Goal: Information Seeking & Learning: Learn about a topic

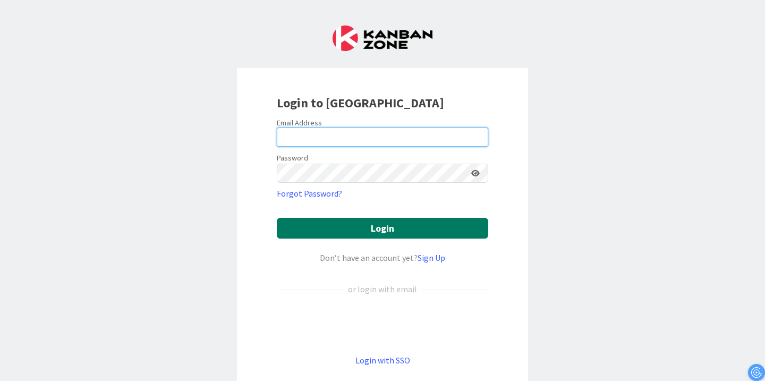
type input "[PERSON_NAME][EMAIL_ADDRESS][PERSON_NAME][DOMAIN_NAME]"
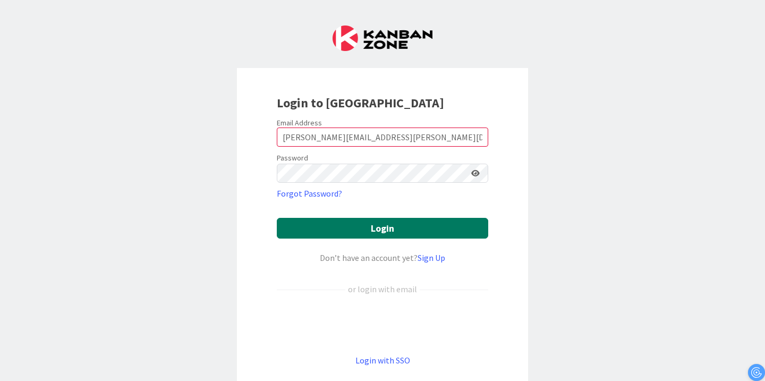
click at [380, 232] on button "Login" at bounding box center [383, 228] width 212 height 21
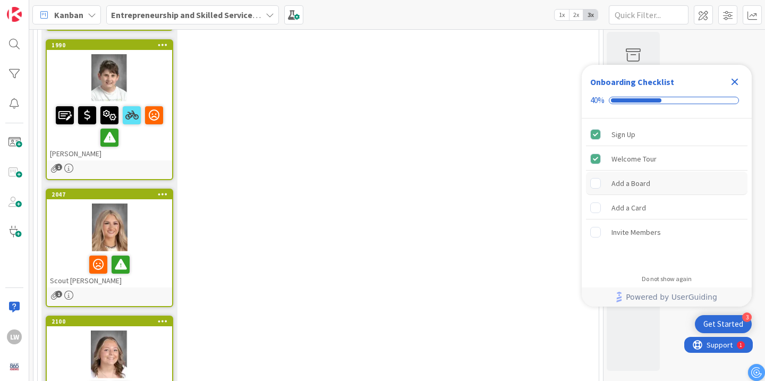
scroll to position [1711, 0]
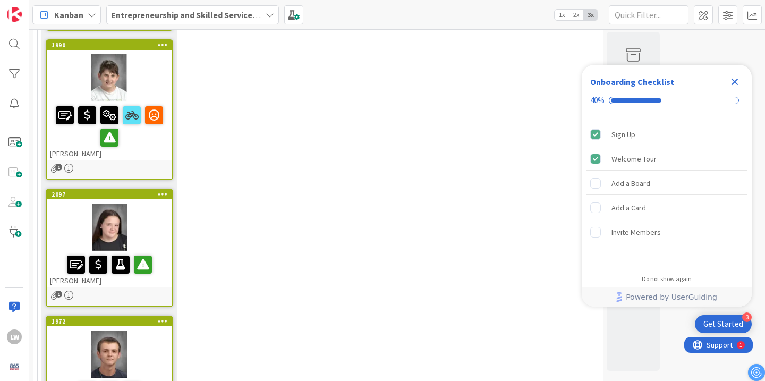
click at [731, 83] on icon "Close Checklist" at bounding box center [735, 81] width 13 height 13
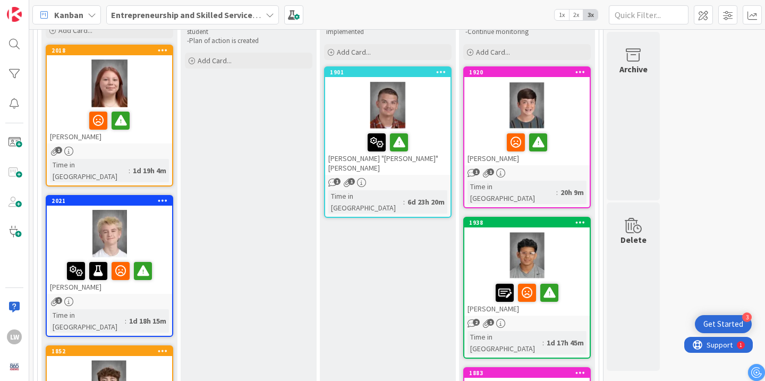
scroll to position [122, 0]
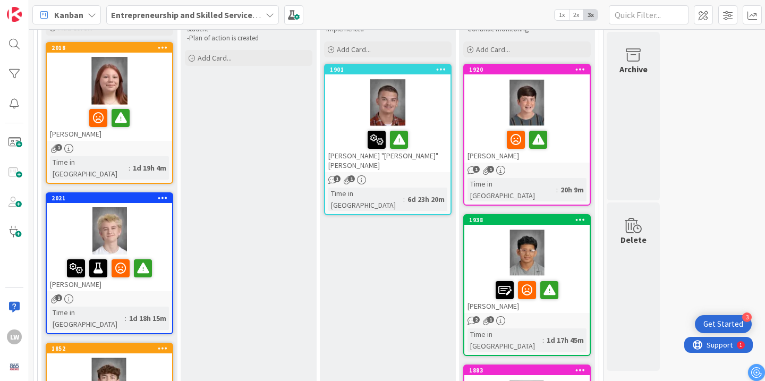
click at [138, 358] on div at bounding box center [109, 382] width 125 height 48
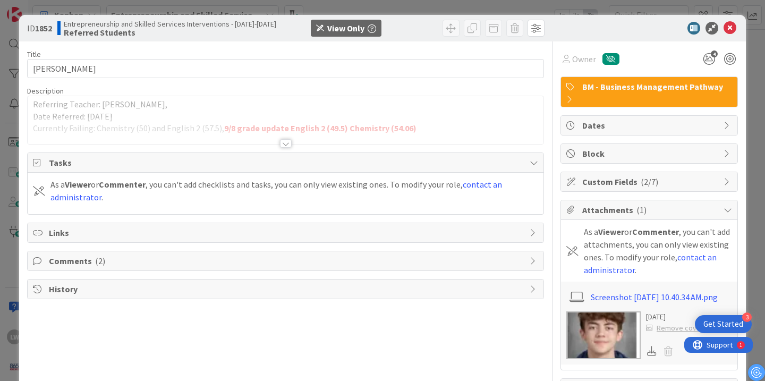
click at [284, 150] on div "Title 13 / 128 [PERSON_NAME] Description Referring Teacher: [PERSON_NAME], Date…" at bounding box center [285, 233] width 517 height 385
click at [284, 142] on div at bounding box center [286, 143] width 12 height 9
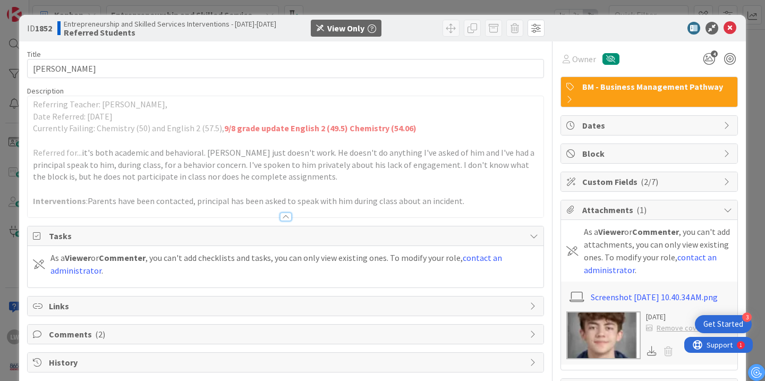
scroll to position [63, 0]
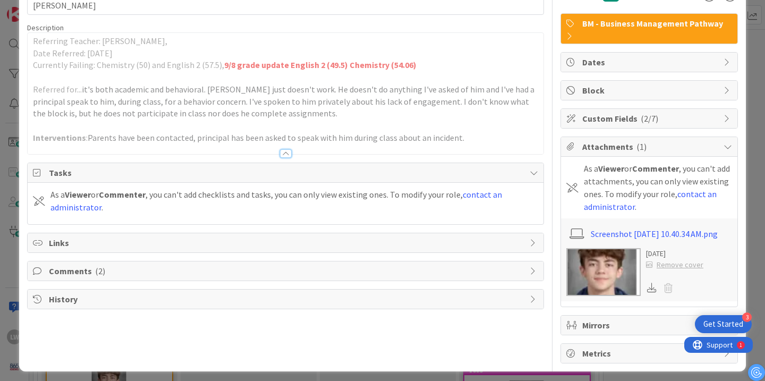
click at [87, 270] on span "Comments ( 2 )" at bounding box center [287, 271] width 476 height 13
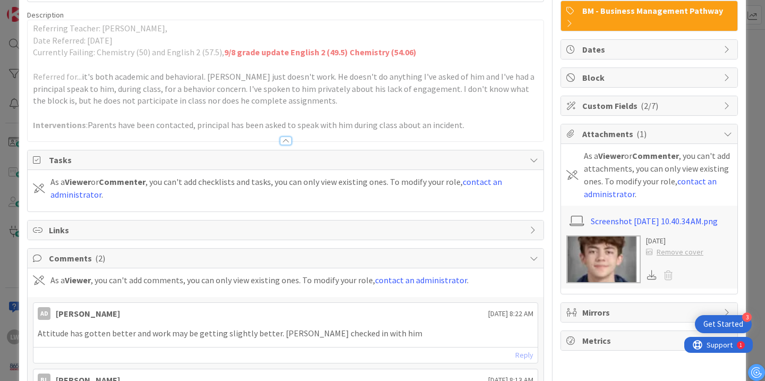
scroll to position [75, 0]
click at [283, 140] on div at bounding box center [286, 141] width 12 height 9
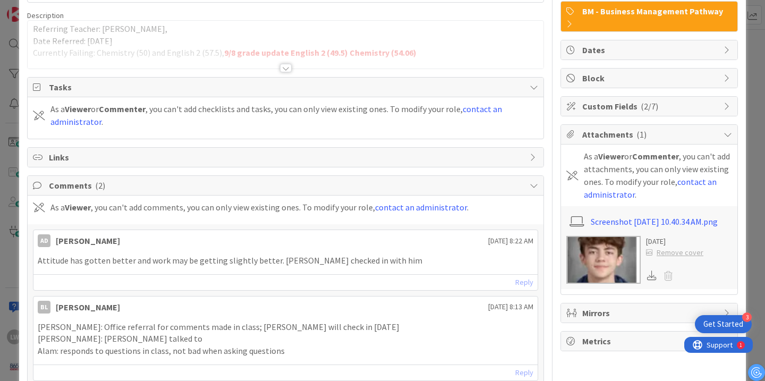
scroll to position [0, 0]
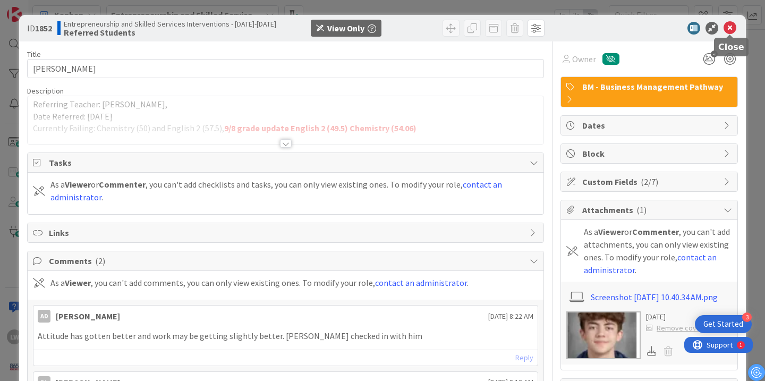
click at [734, 29] on icon at bounding box center [730, 28] width 13 height 13
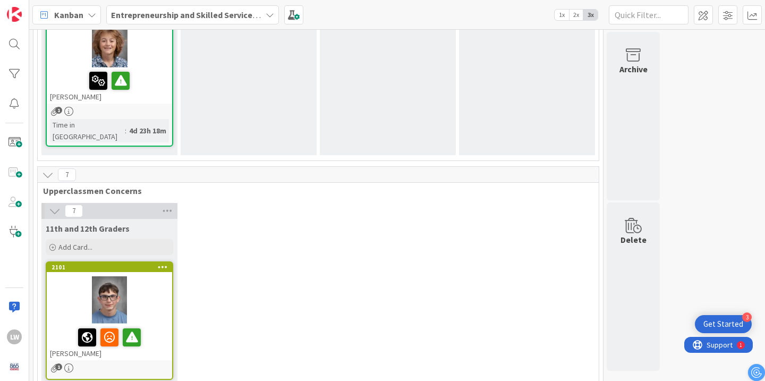
scroll to position [1361, 0]
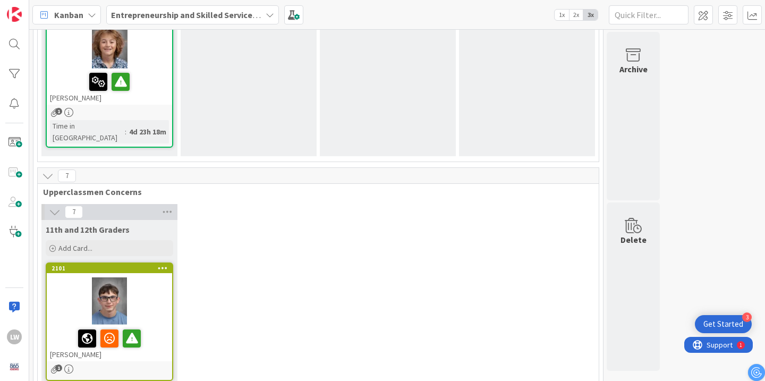
click at [153, 277] on div at bounding box center [109, 301] width 125 height 48
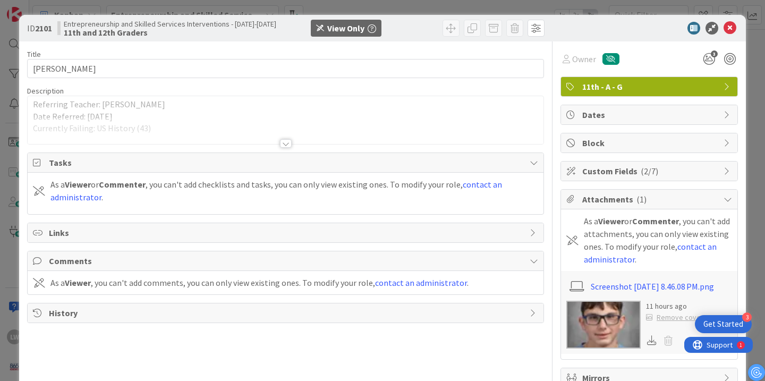
click at [286, 145] on div at bounding box center [286, 143] width 12 height 9
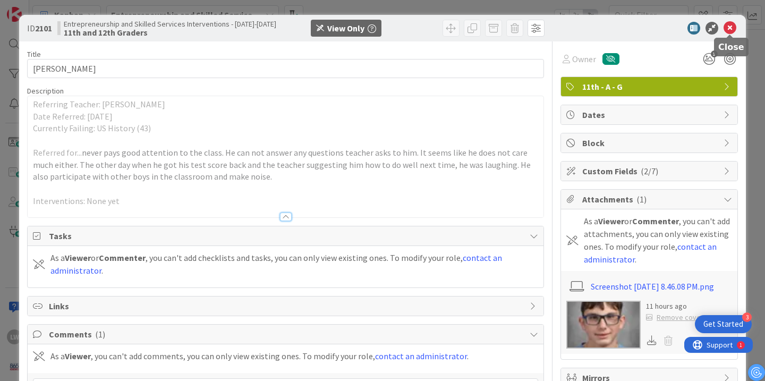
click at [728, 29] on icon at bounding box center [730, 28] width 13 height 13
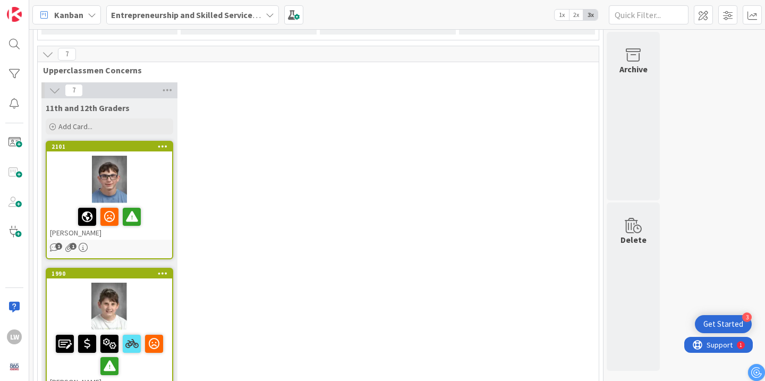
scroll to position [1482, 0]
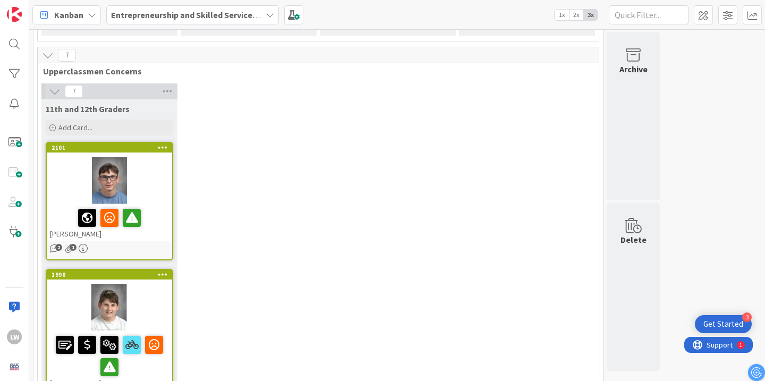
click at [148, 284] on div at bounding box center [109, 308] width 125 height 48
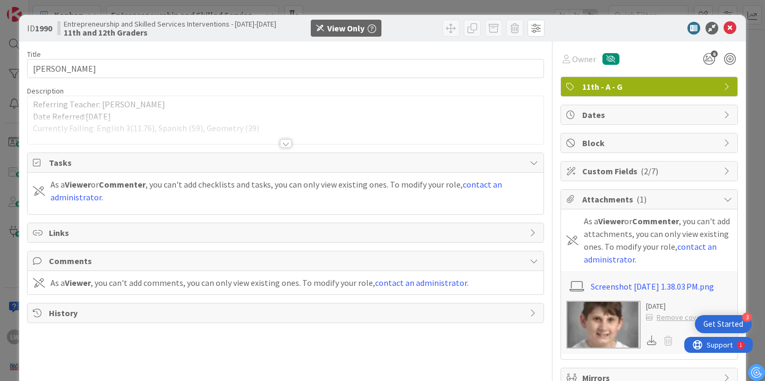
click at [284, 147] on div at bounding box center [286, 143] width 12 height 9
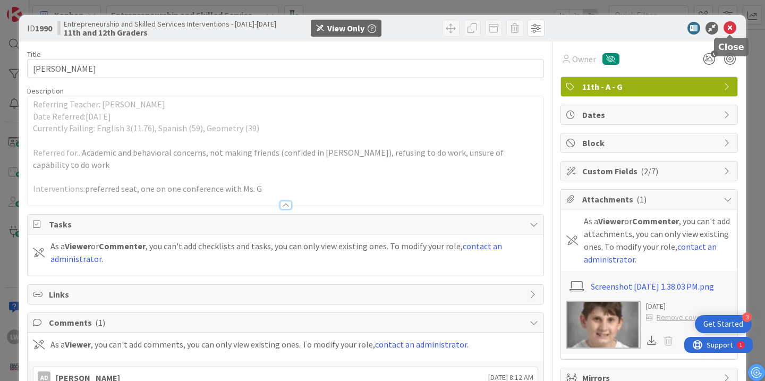
click at [730, 30] on icon at bounding box center [730, 28] width 13 height 13
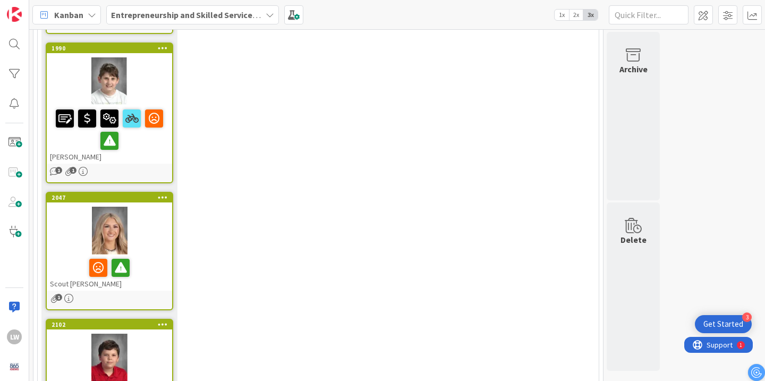
scroll to position [1707, 0]
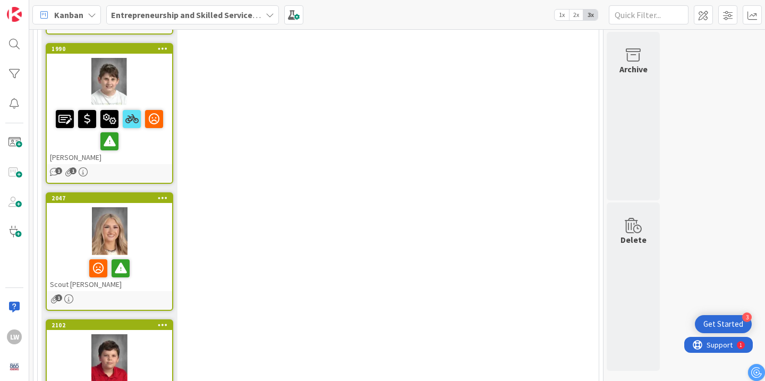
click at [160, 207] on div at bounding box center [109, 231] width 125 height 48
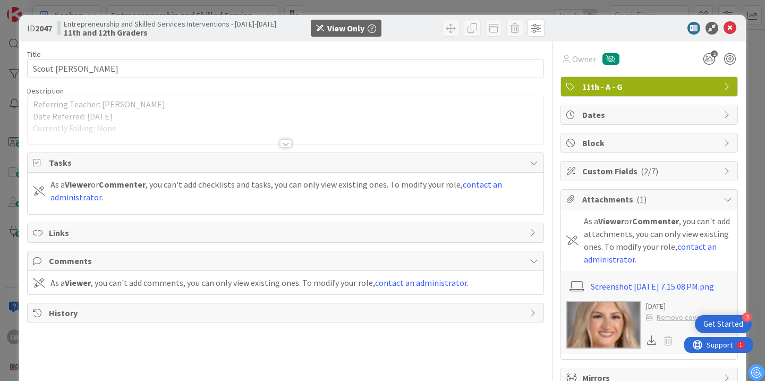
click at [286, 141] on div at bounding box center [286, 143] width 12 height 9
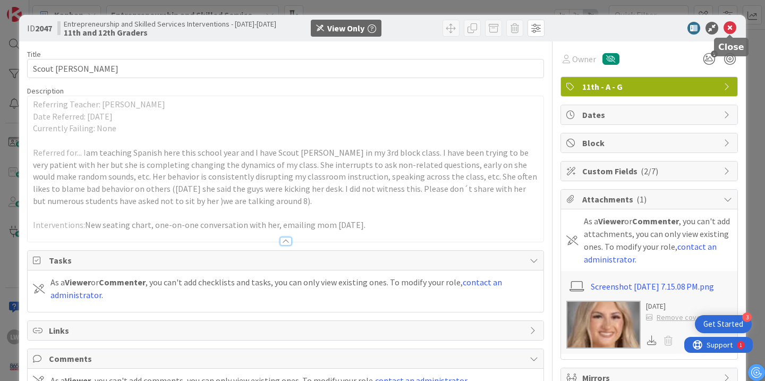
click at [730, 31] on icon at bounding box center [730, 28] width 13 height 13
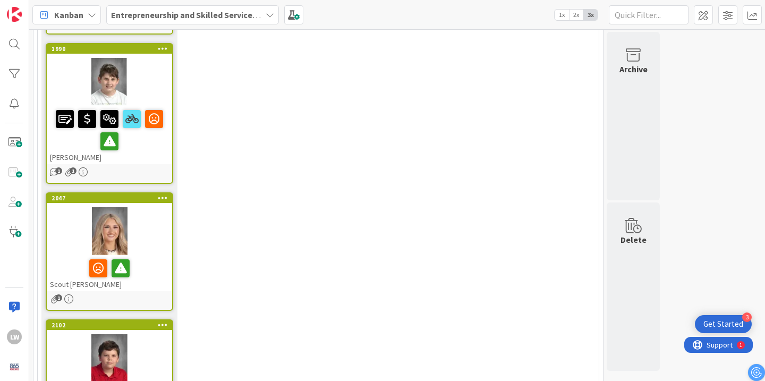
click at [167, 257] on div at bounding box center [109, 268] width 119 height 22
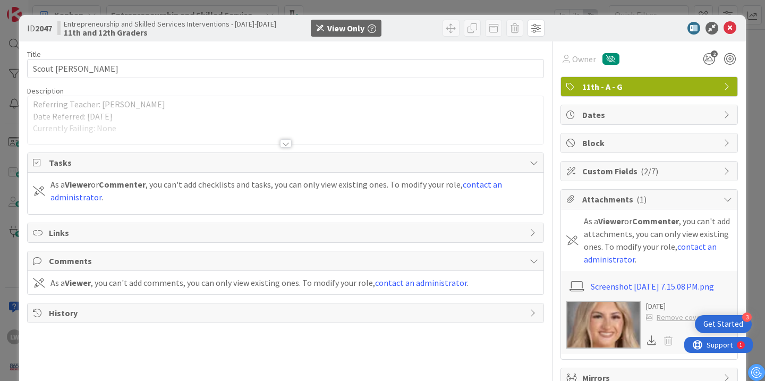
click at [282, 146] on div at bounding box center [286, 143] width 12 height 9
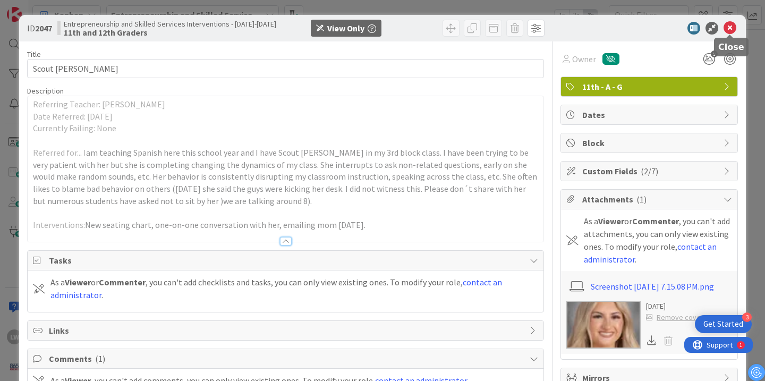
click at [730, 31] on icon at bounding box center [730, 28] width 13 height 13
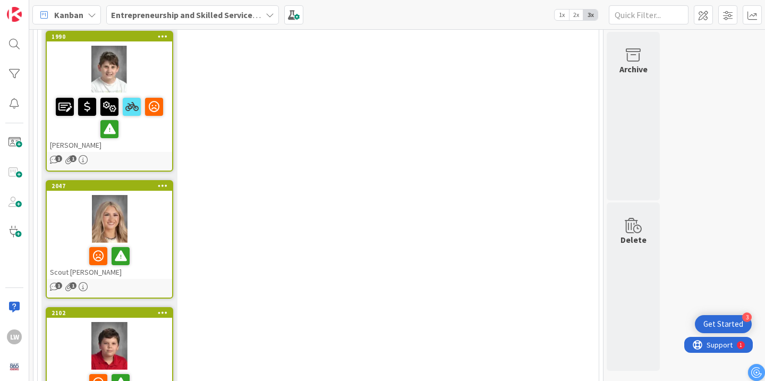
click at [157, 322] on div at bounding box center [109, 346] width 125 height 48
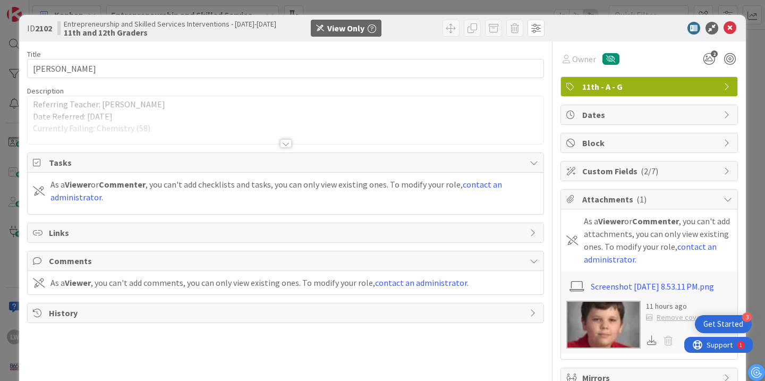
click at [289, 146] on div at bounding box center [286, 143] width 12 height 9
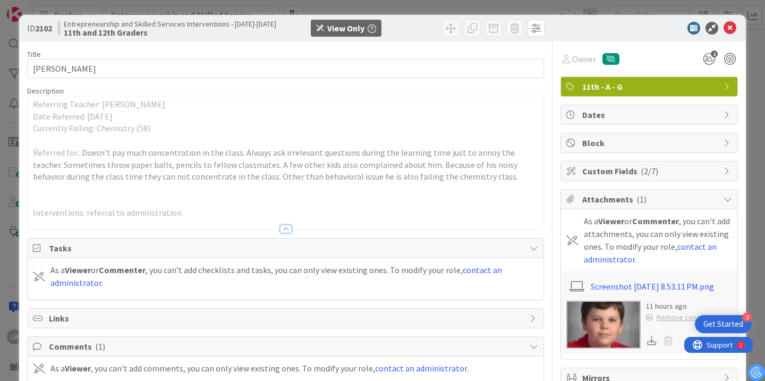
click at [723, 27] on div at bounding box center [644, 28] width 188 height 13
click at [724, 27] on icon at bounding box center [730, 28] width 13 height 13
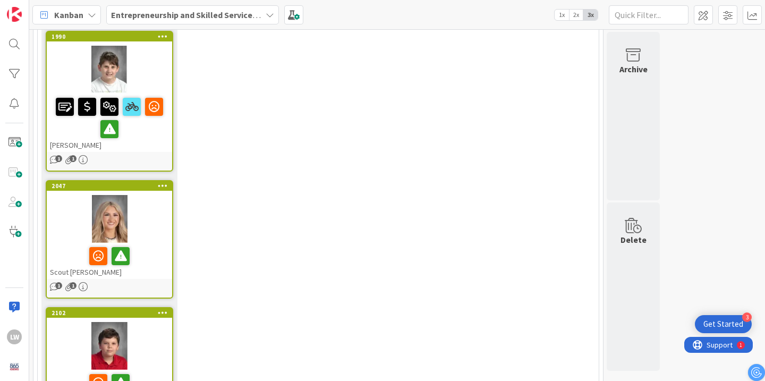
scroll to position [1841, 0]
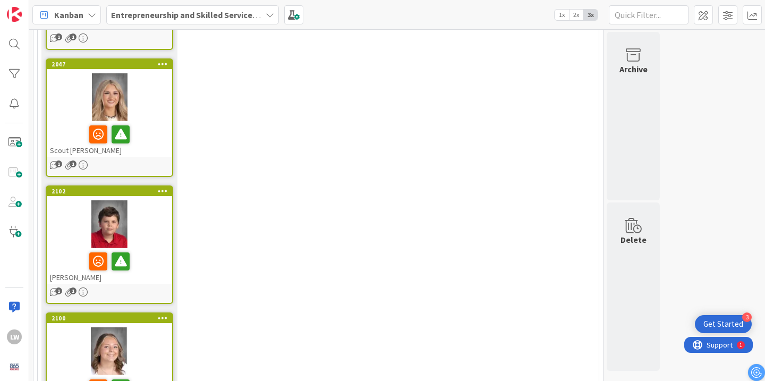
click at [156, 327] on div at bounding box center [109, 351] width 125 height 48
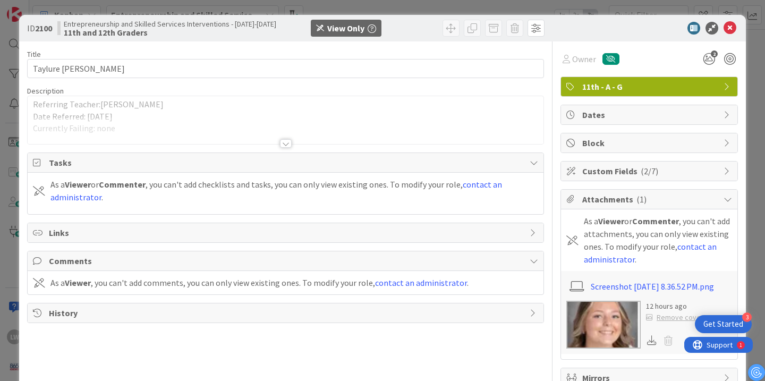
click at [289, 143] on div at bounding box center [286, 143] width 12 height 9
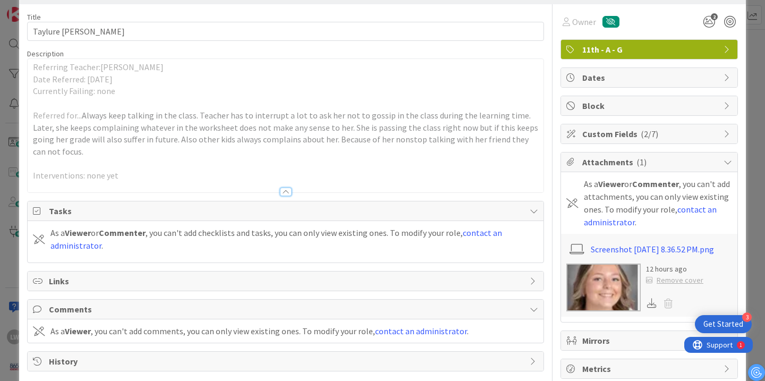
scroll to position [18, 0]
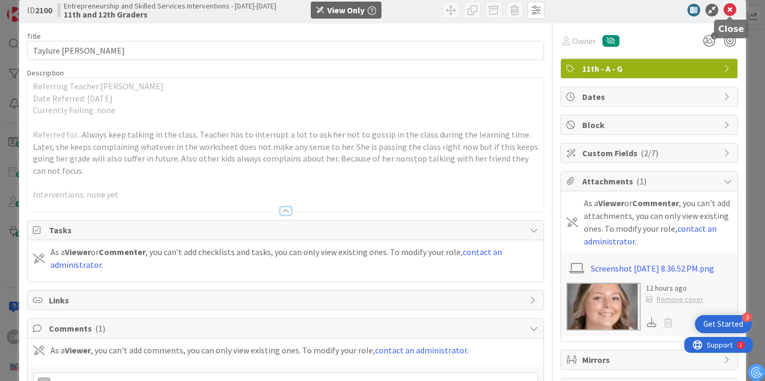
click at [731, 10] on icon at bounding box center [730, 10] width 13 height 13
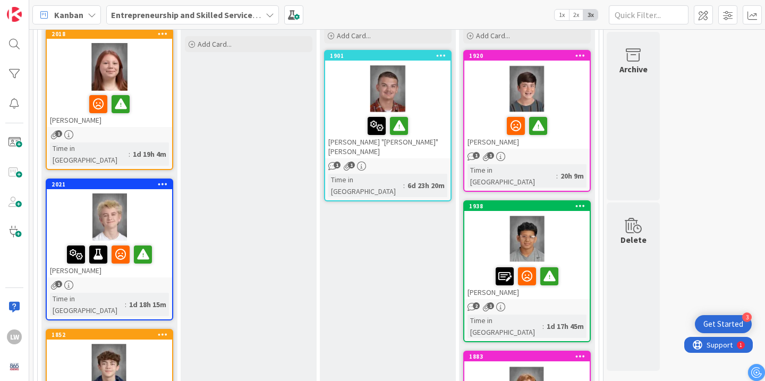
scroll to position [134, 0]
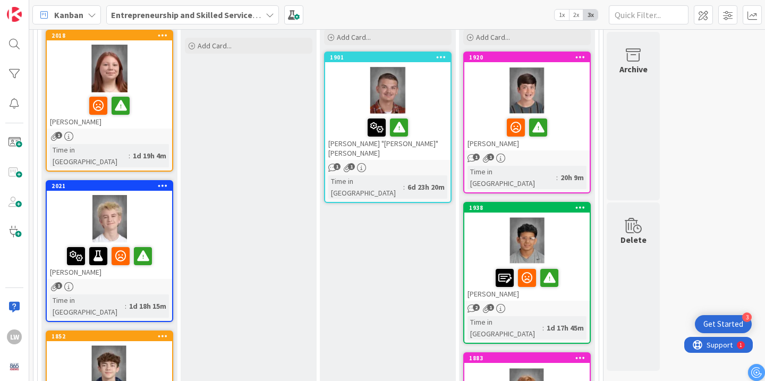
click at [157, 78] on div at bounding box center [109, 69] width 125 height 48
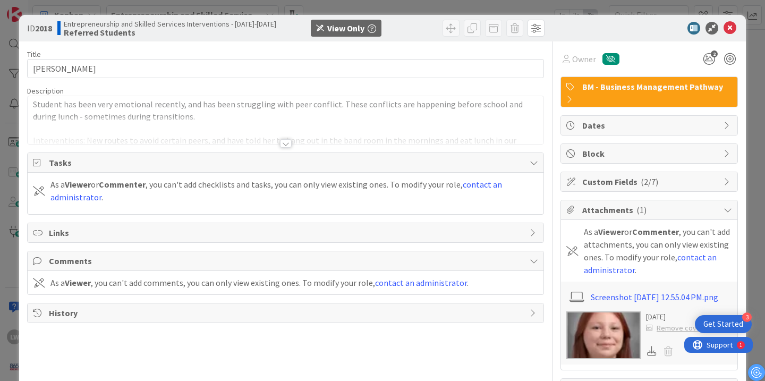
click at [283, 147] on div at bounding box center [286, 143] width 12 height 9
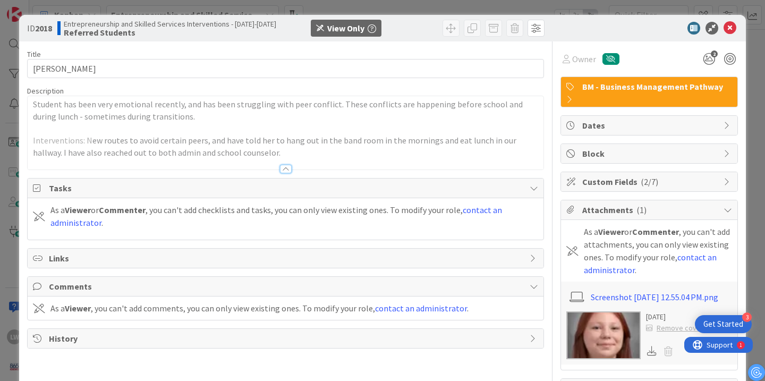
click at [288, 168] on div at bounding box center [286, 169] width 12 height 9
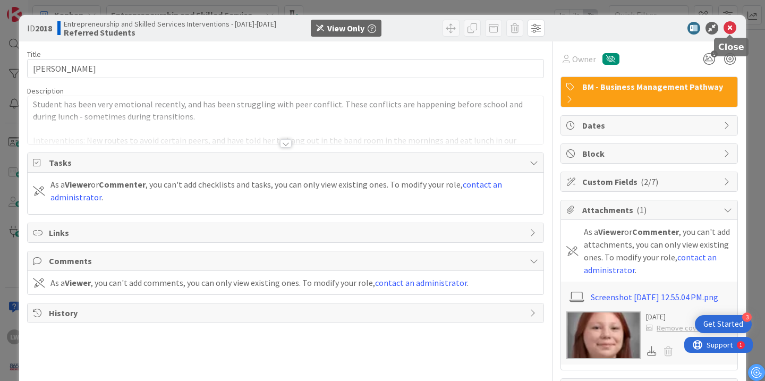
click at [734, 33] on icon at bounding box center [730, 28] width 13 height 13
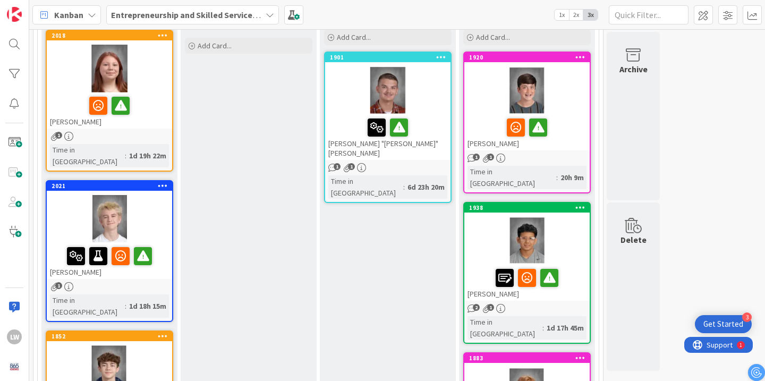
click at [147, 195] on div at bounding box center [109, 219] width 125 height 48
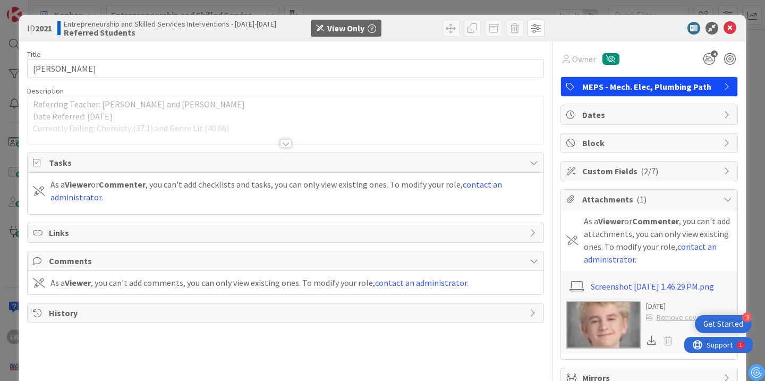
click at [285, 142] on div at bounding box center [286, 143] width 12 height 9
